Goal: Find specific page/section: Find specific page/section

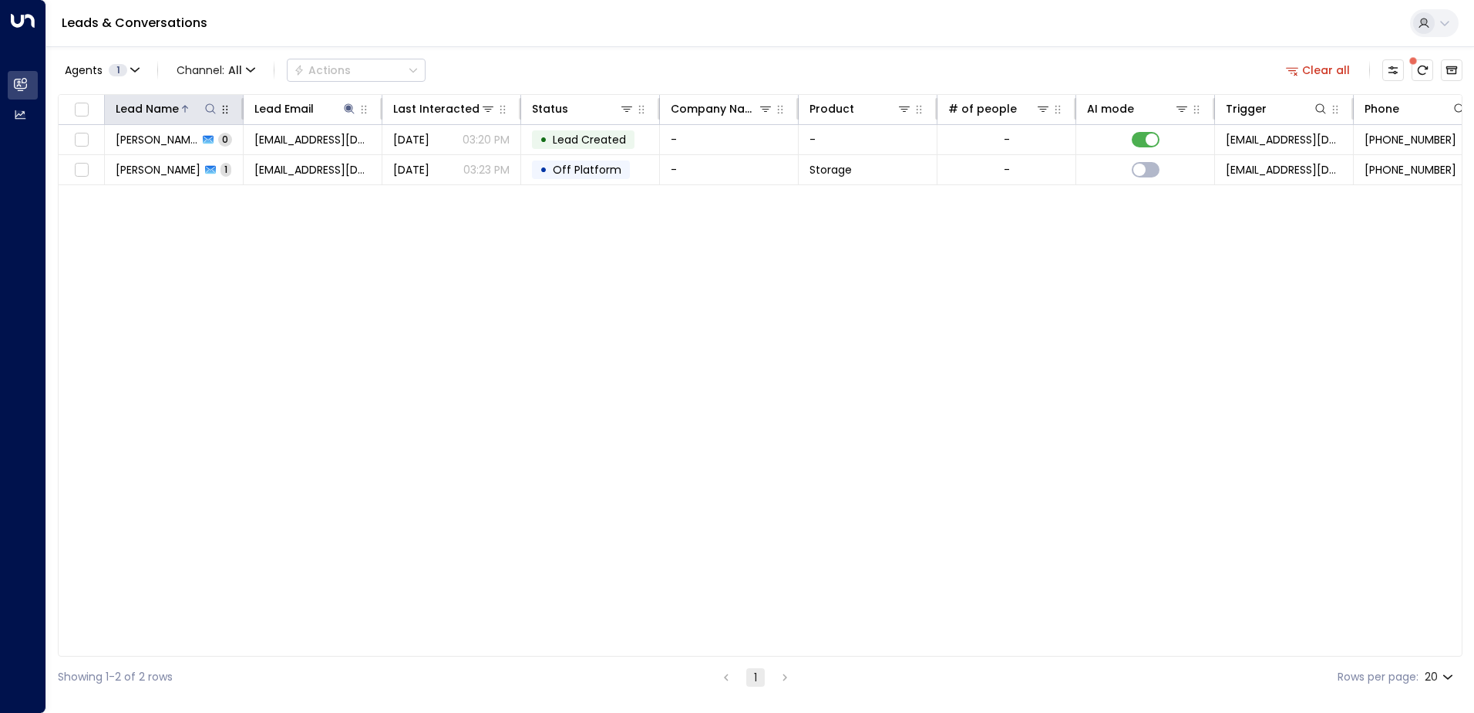
click at [214, 113] on icon at bounding box center [210, 108] width 10 height 10
type input "******"
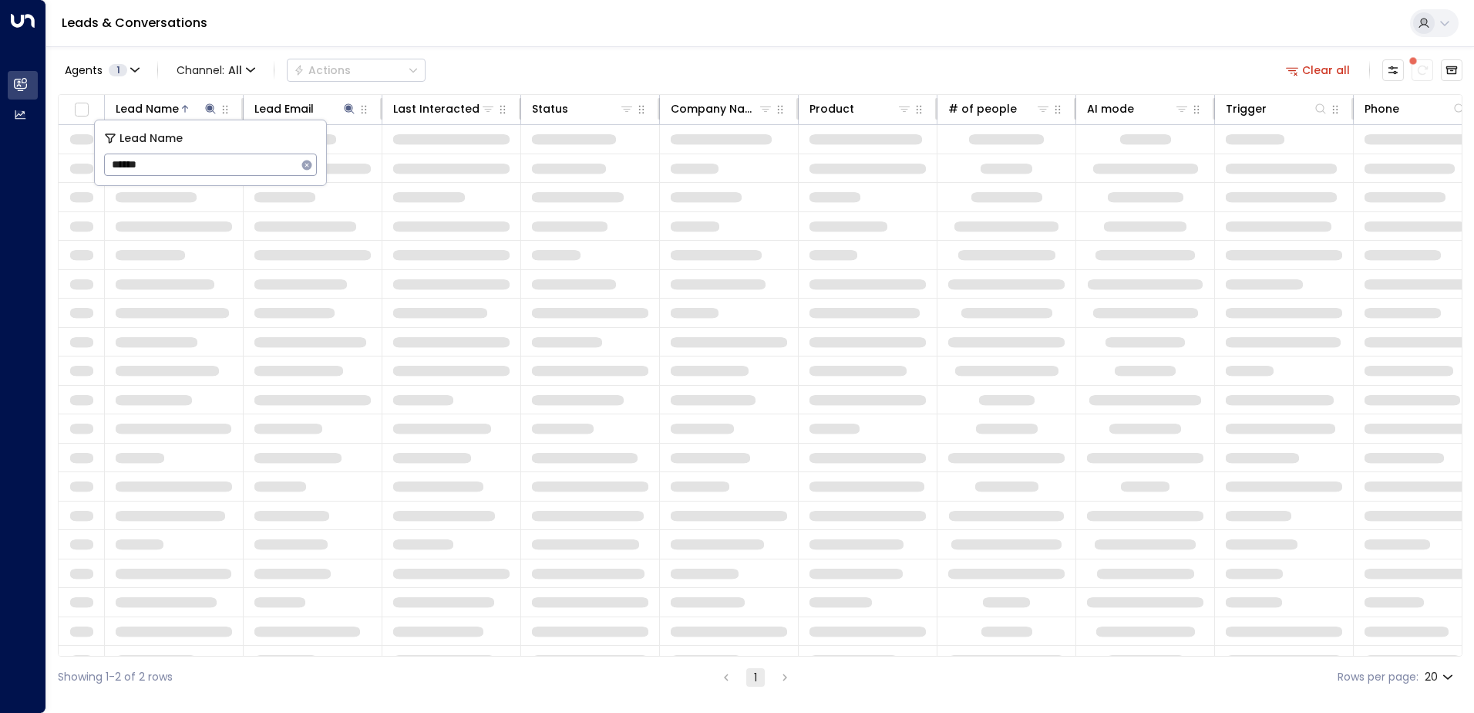
click at [664, 33] on div "Leads & Conversations" at bounding box center [760, 23] width 1428 height 47
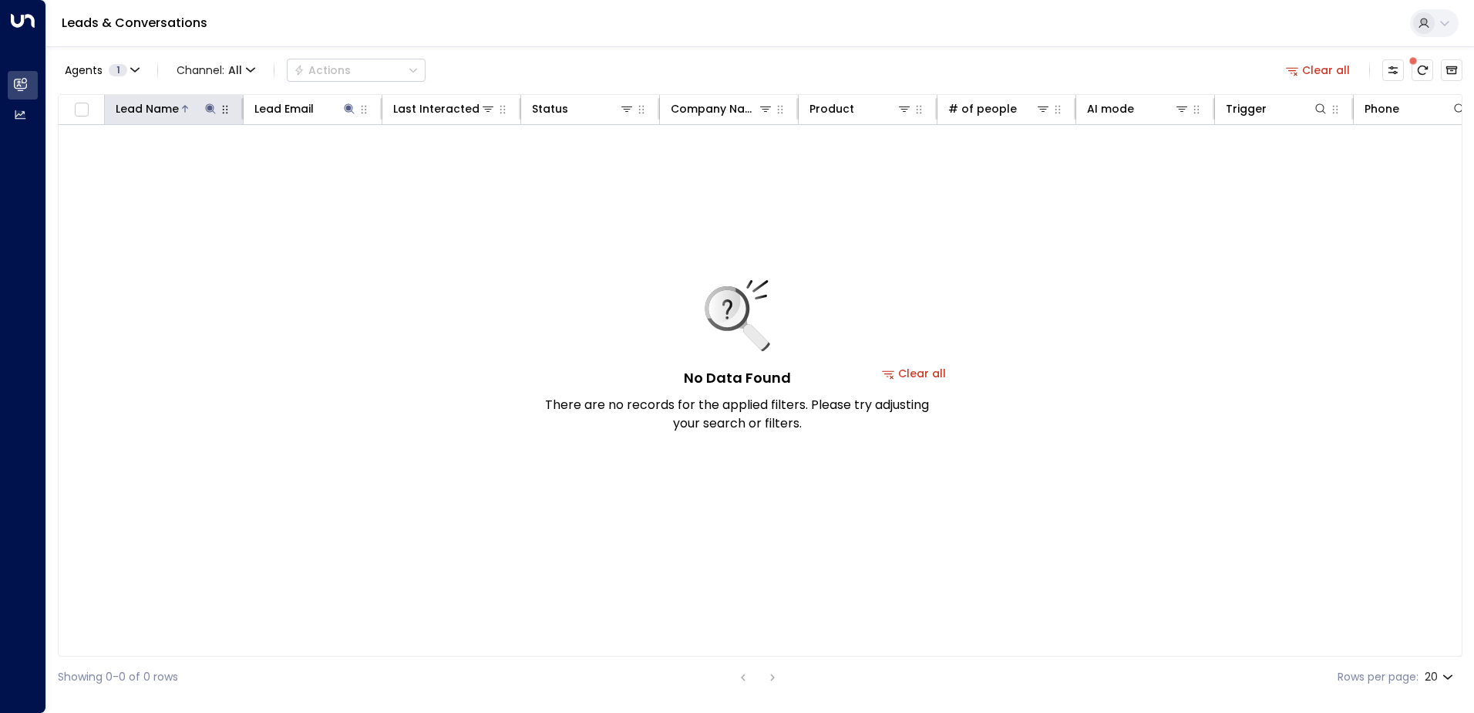
click at [212, 108] on icon at bounding box center [210, 108] width 10 height 10
click at [212, 169] on input "******" at bounding box center [200, 164] width 193 height 29
type input "*"
click at [579, 22] on div "Leads & Conversations" at bounding box center [760, 23] width 1428 height 47
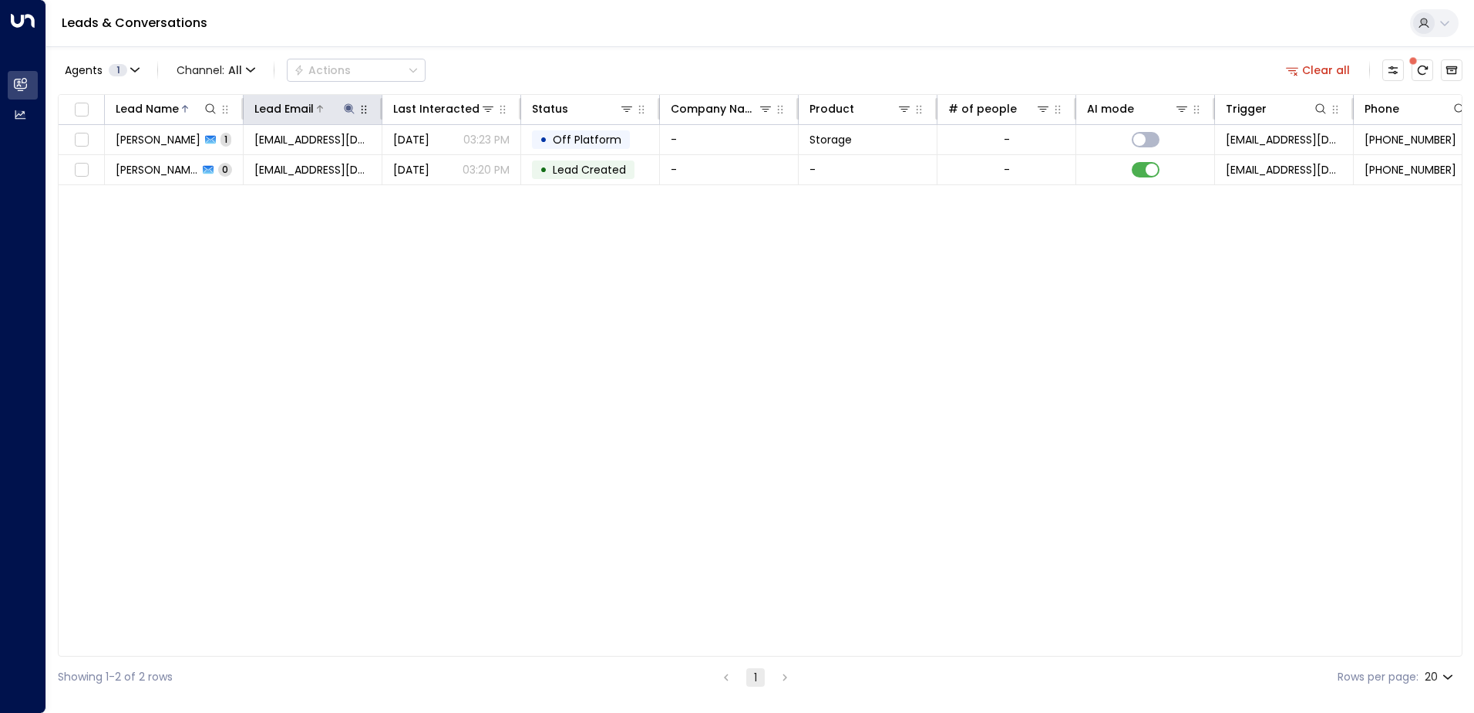
click at [349, 110] on icon at bounding box center [349, 108] width 10 height 10
click at [449, 162] on icon "button" at bounding box center [446, 165] width 10 height 10
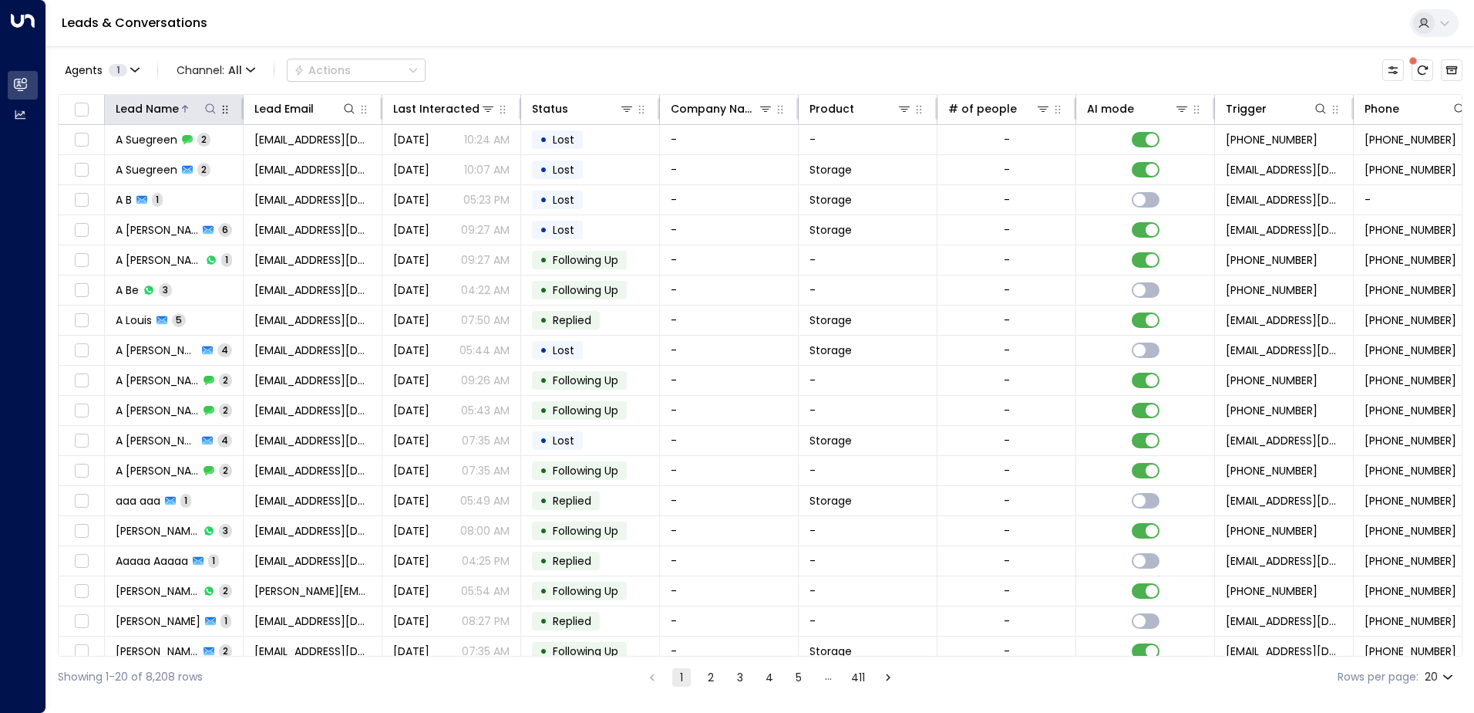
click at [210, 108] on icon at bounding box center [210, 109] width 12 height 12
type input "******"
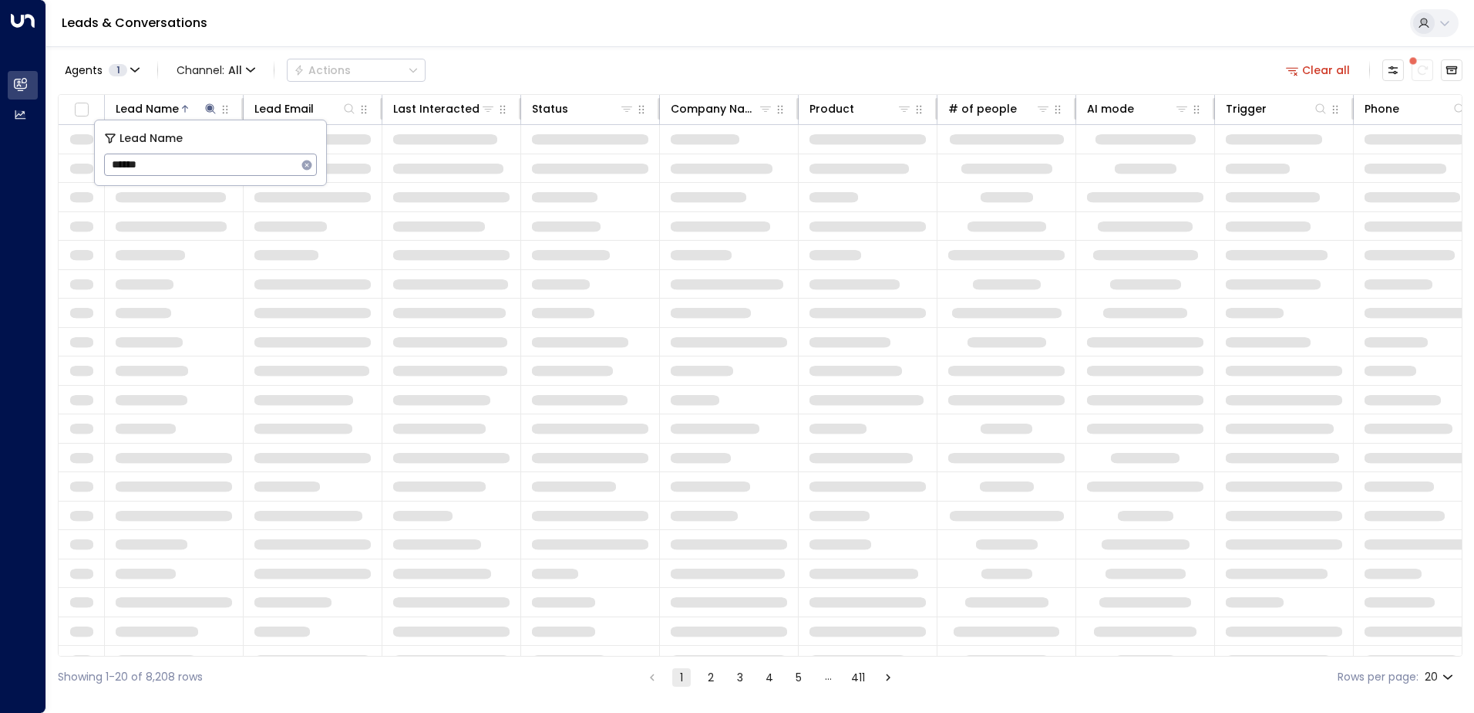
click at [537, 48] on div "Agents 1 Channel: All Actions Clear all Lead Name Lead Email Last Interacted St…" at bounding box center [760, 371] width 1405 height 651
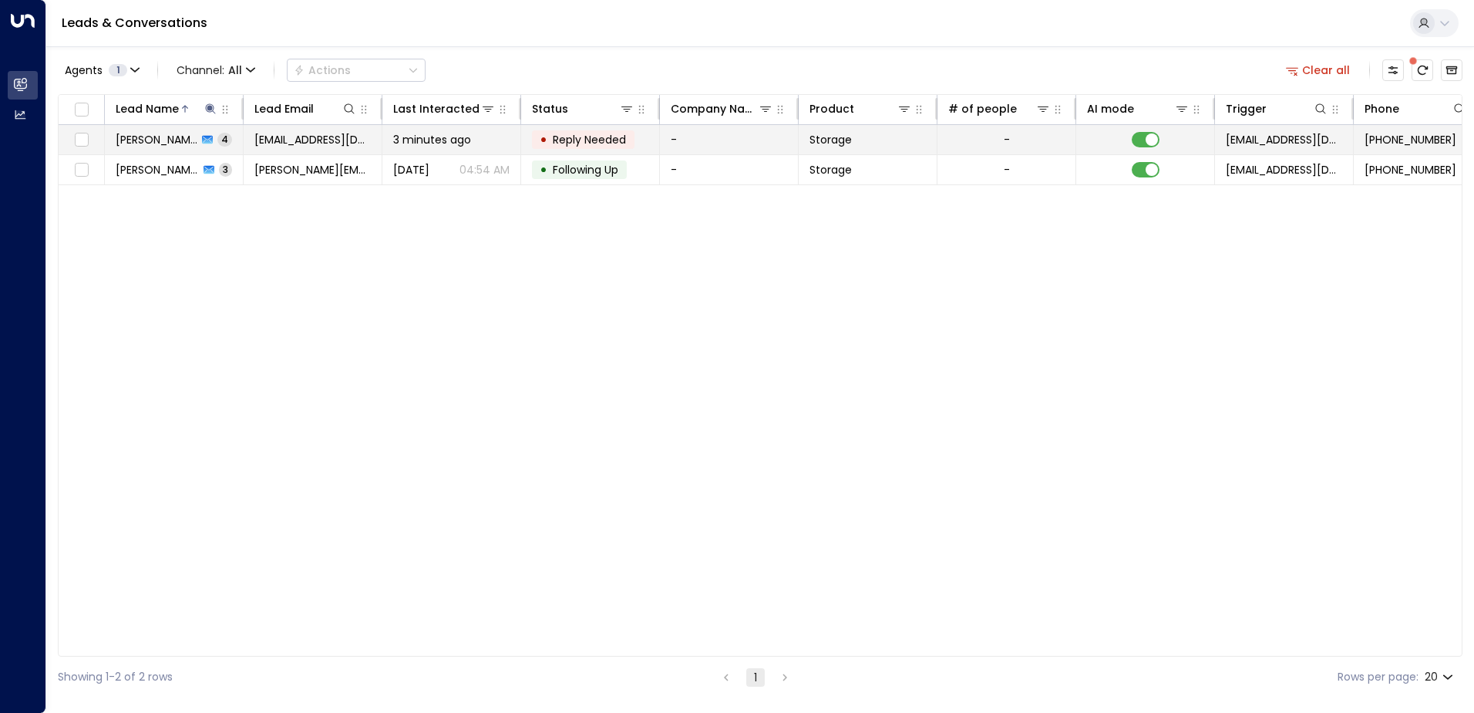
click at [180, 137] on span "[PERSON_NAME]" at bounding box center [157, 139] width 82 height 15
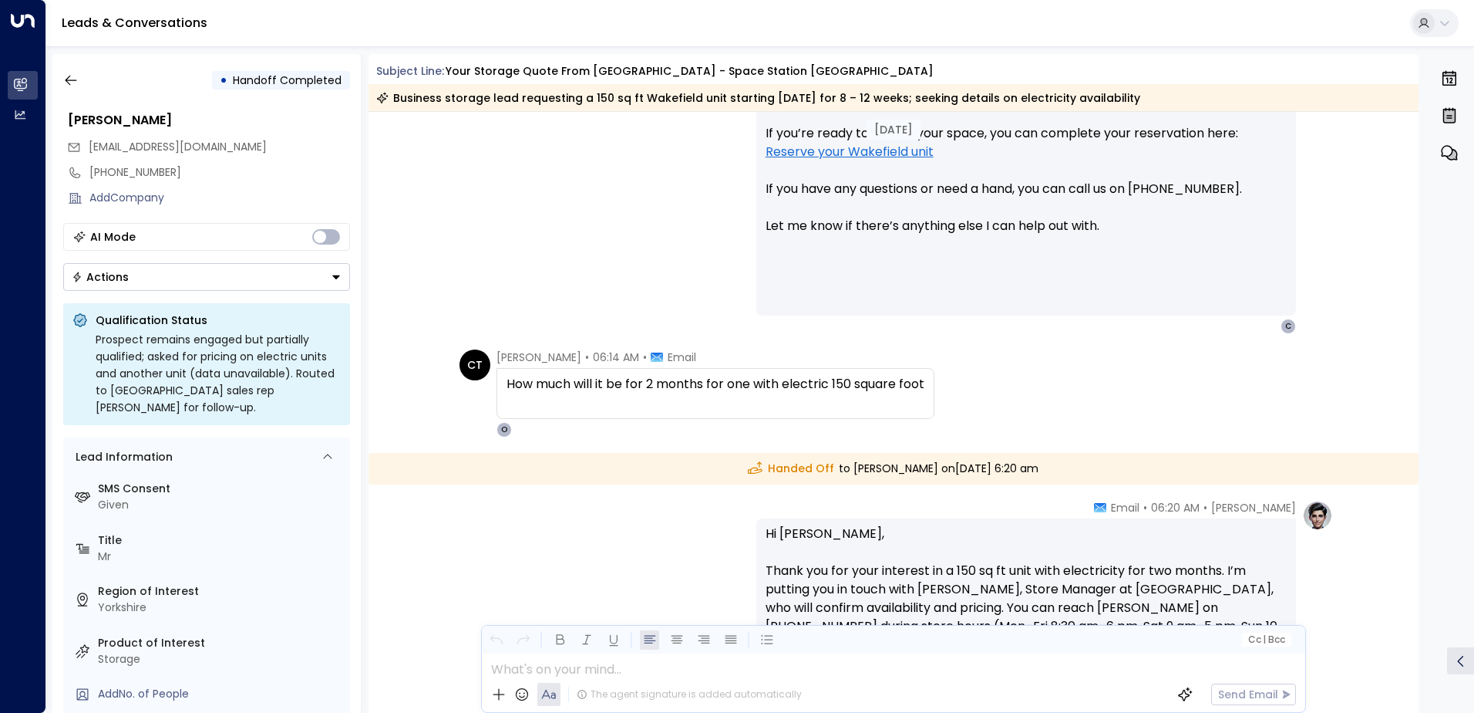
scroll to position [1769, 0]
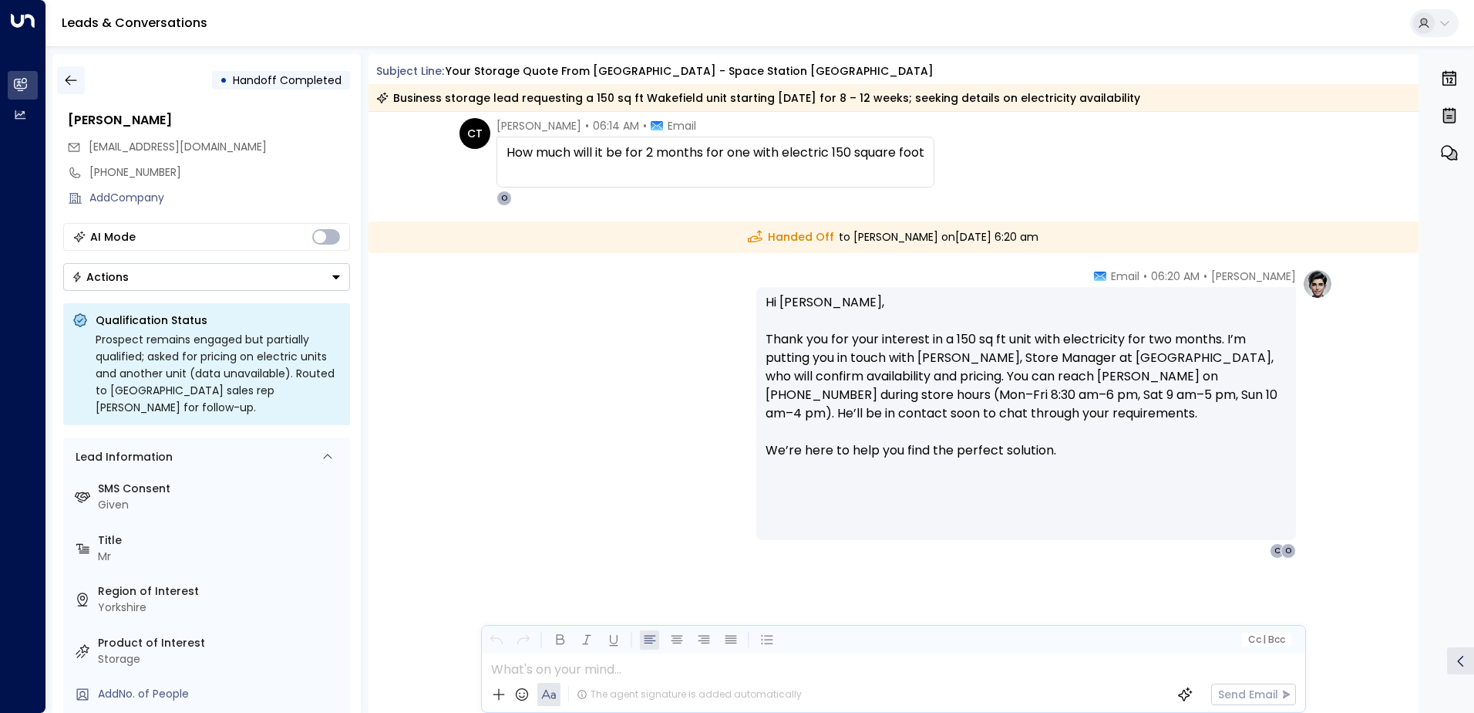
click at [72, 76] on icon "button" at bounding box center [70, 79] width 15 height 15
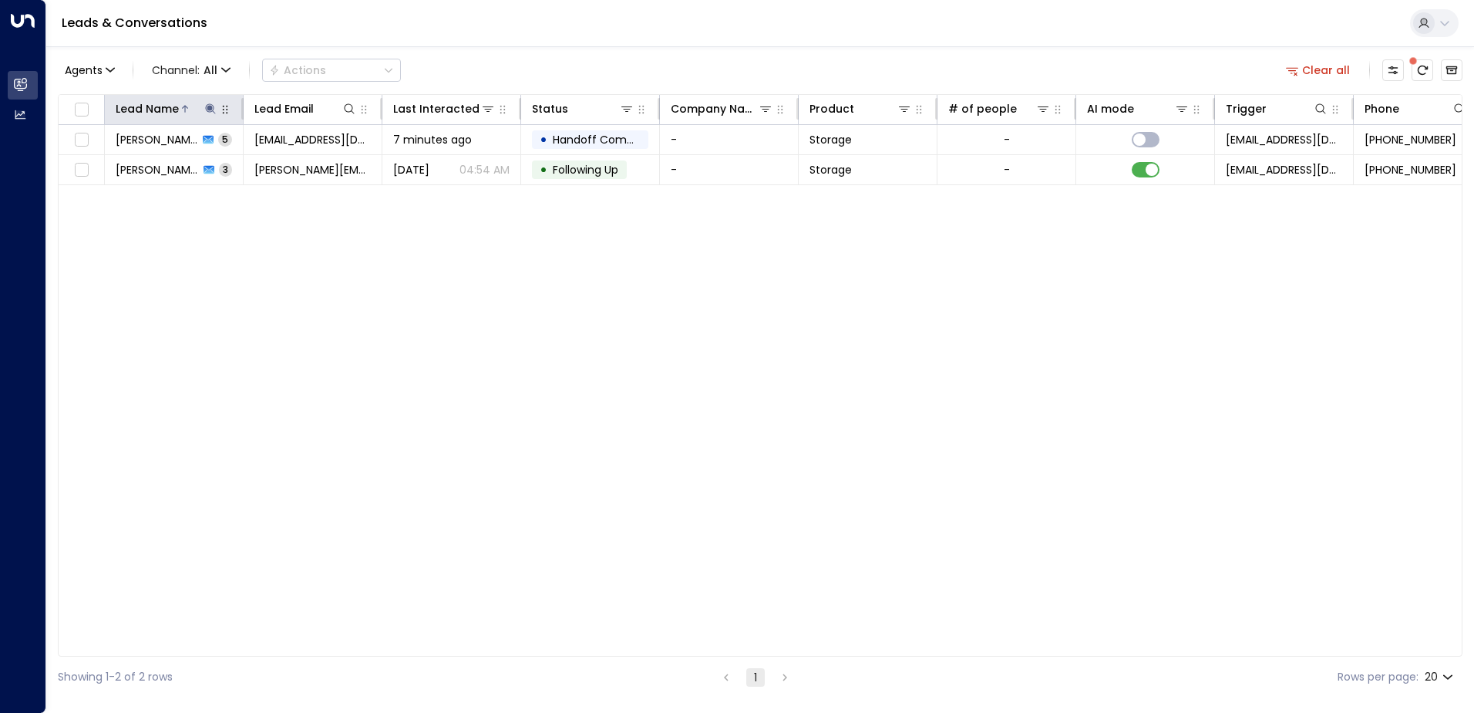
click at [214, 109] on icon at bounding box center [210, 108] width 10 height 10
type input "*"
type input "******"
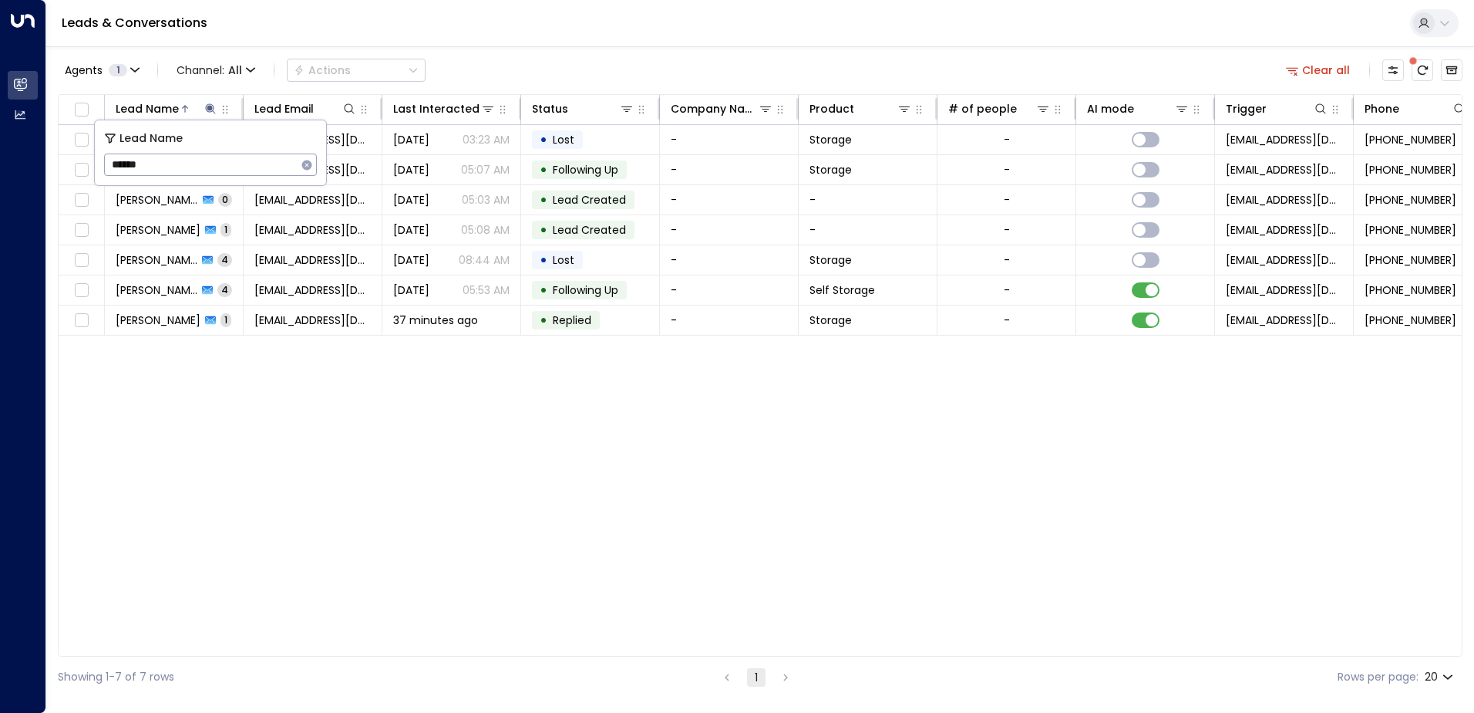
click at [447, 40] on div "Leads & Conversations" at bounding box center [760, 23] width 1428 height 47
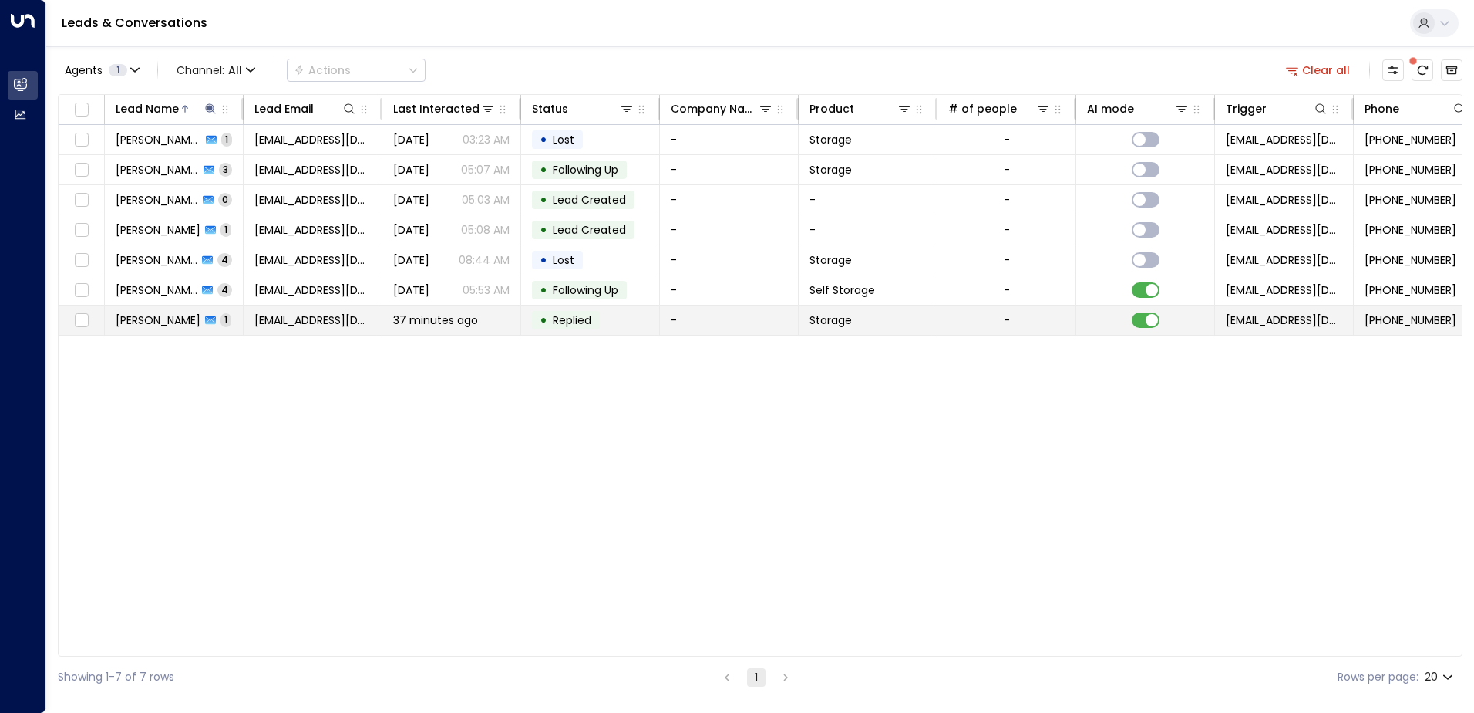
click at [150, 325] on span "[PERSON_NAME]" at bounding box center [158, 319] width 85 height 15
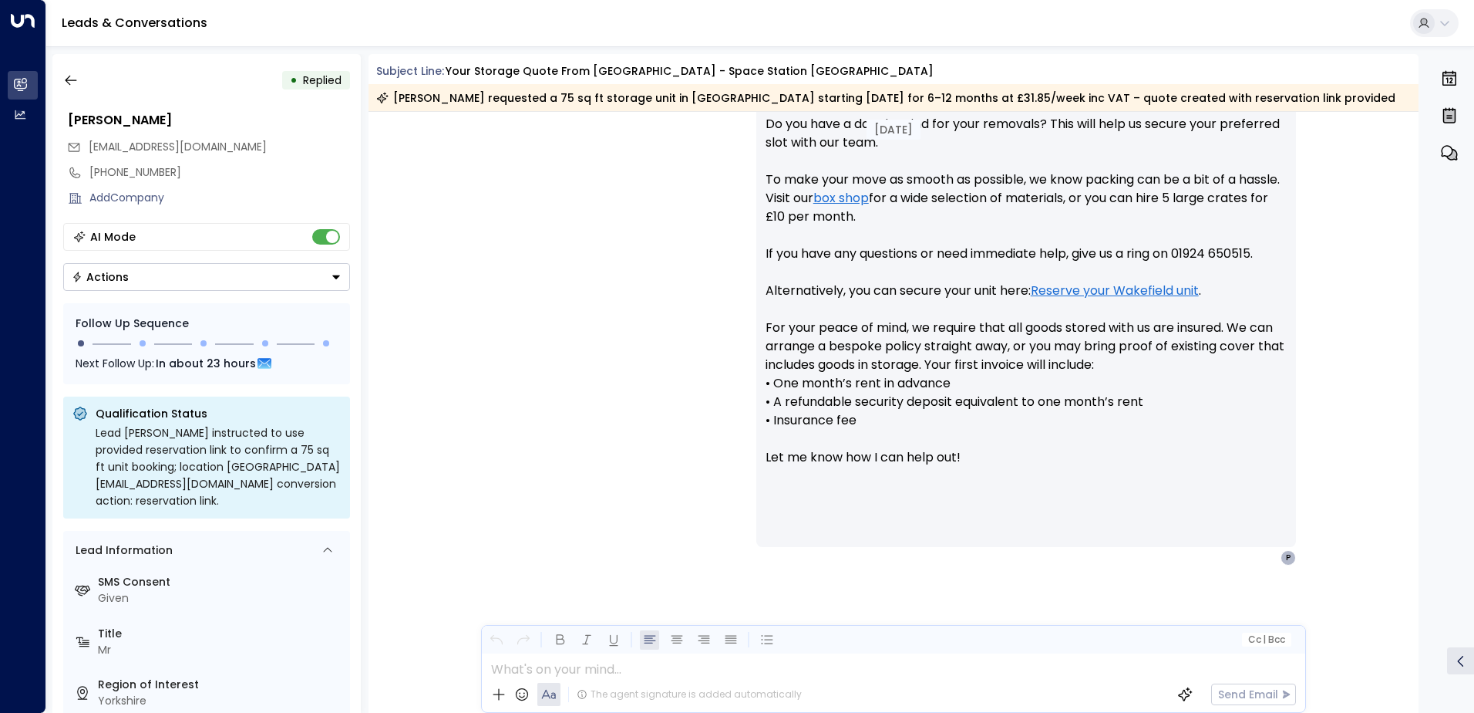
scroll to position [701, 0]
